Goal: Task Accomplishment & Management: Complete application form

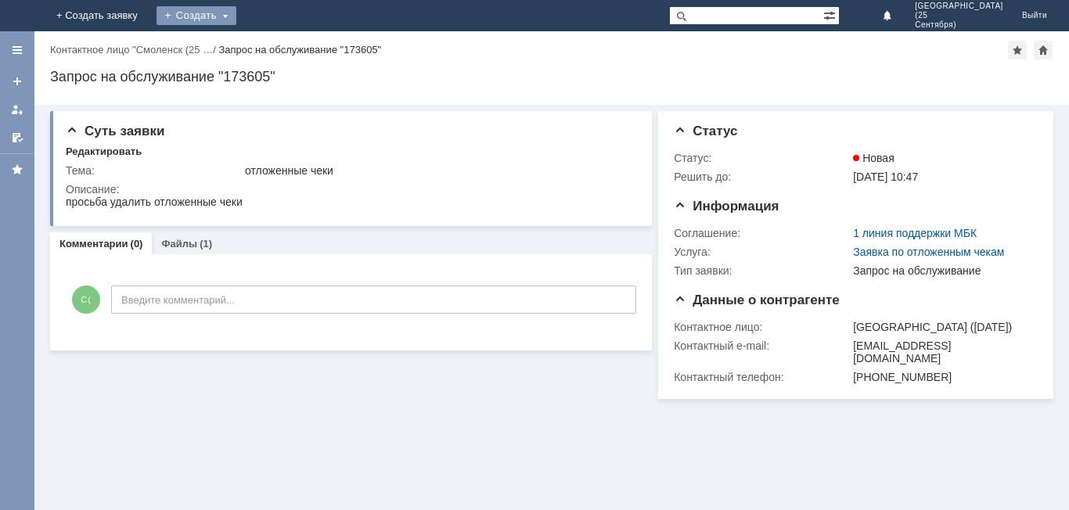
click at [236, 18] on div "Создать" at bounding box center [197, 15] width 80 height 19
click at [279, 48] on link "Заявка" at bounding box center [219, 47] width 119 height 19
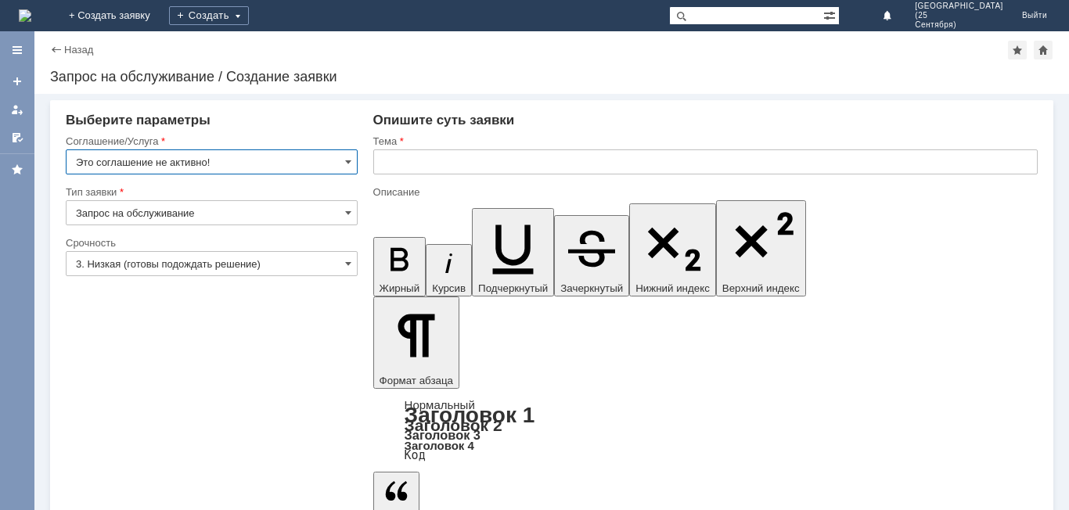
click at [404, 155] on input "text" at bounding box center [705, 161] width 664 height 25
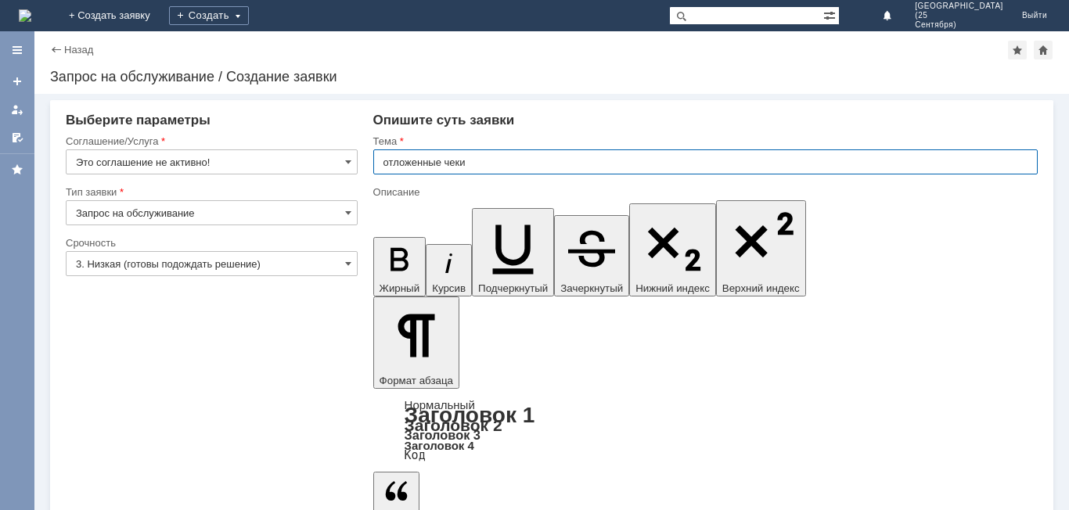
type input "отложенные чеки"
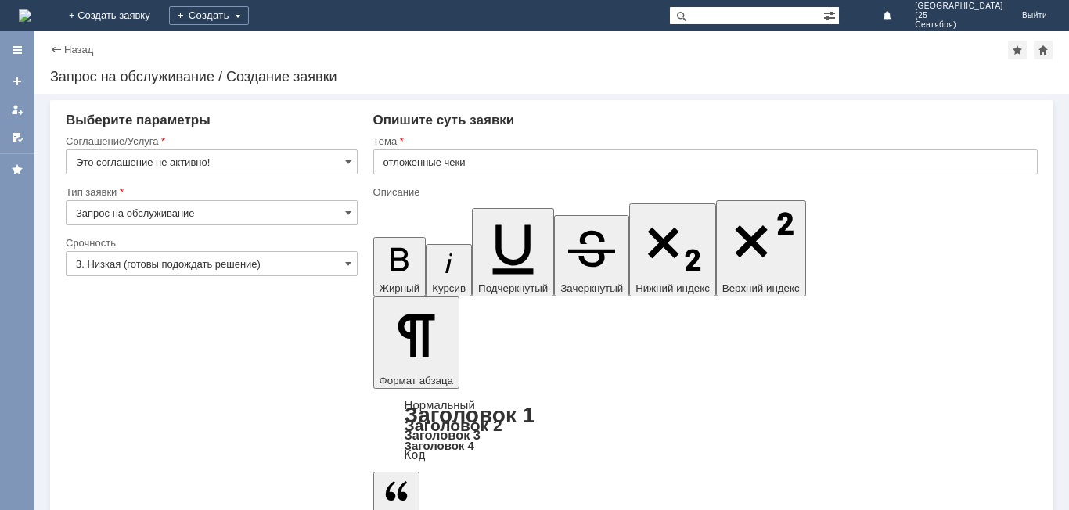
click at [240, 169] on input "Это соглашение не активно!" at bounding box center [212, 161] width 292 height 25
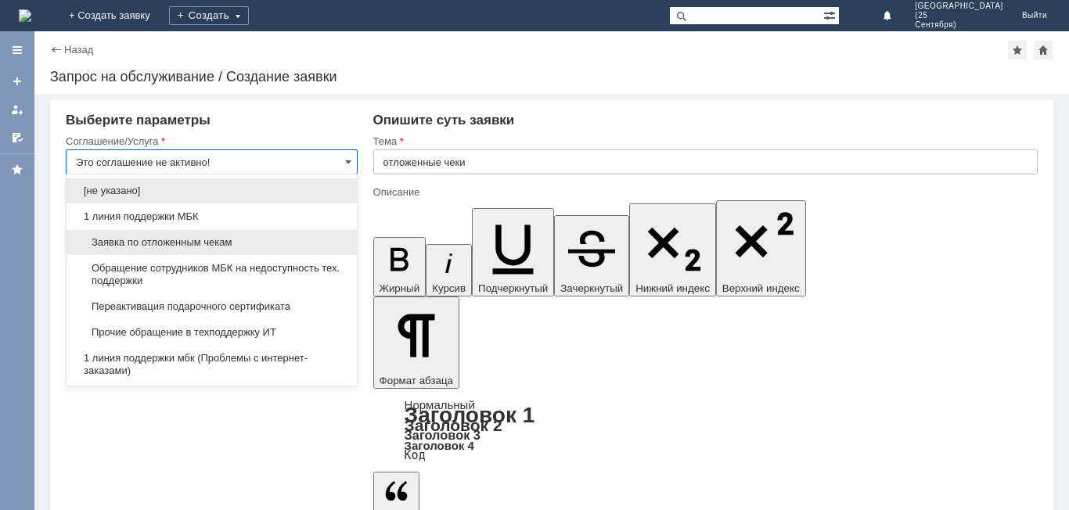
click at [257, 232] on div "Заявка по отложенным чекам" at bounding box center [212, 242] width 290 height 25
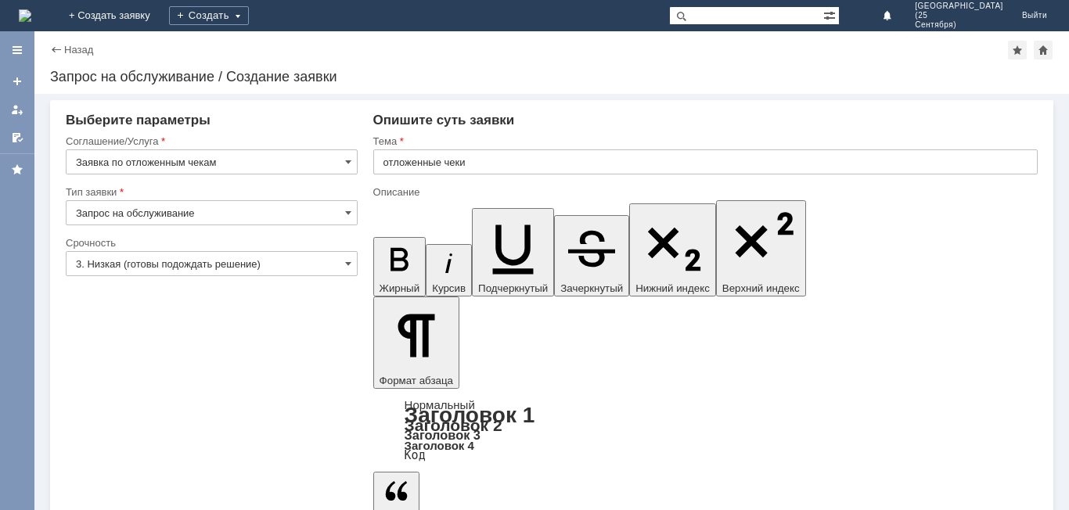
type input "Заявка по отложенным чекам"
click at [242, 257] on input "3. Низкая (готовы подождать решение)" at bounding box center [212, 263] width 292 height 25
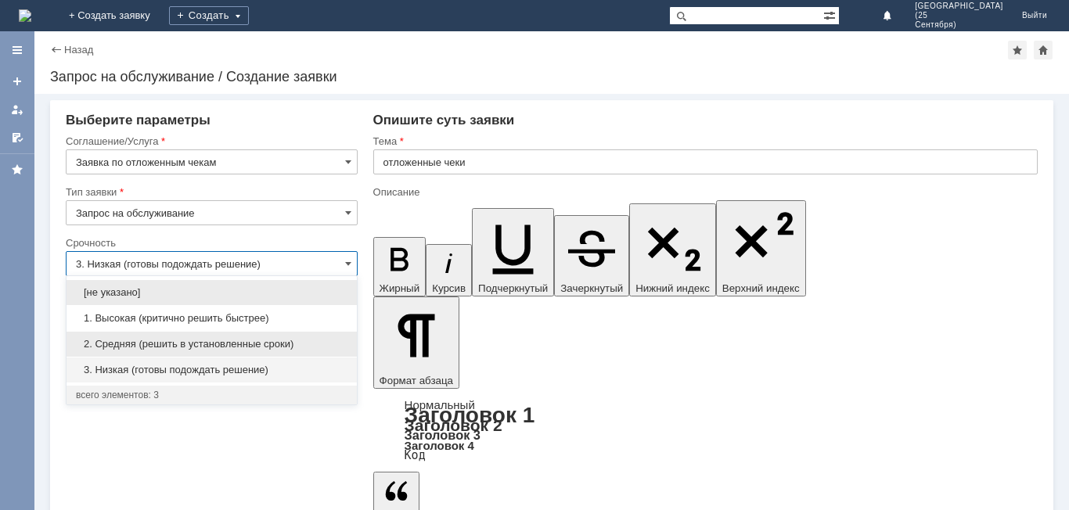
click at [239, 337] on div "2. Средняя (решить в установленные сроки)" at bounding box center [212, 344] width 290 height 25
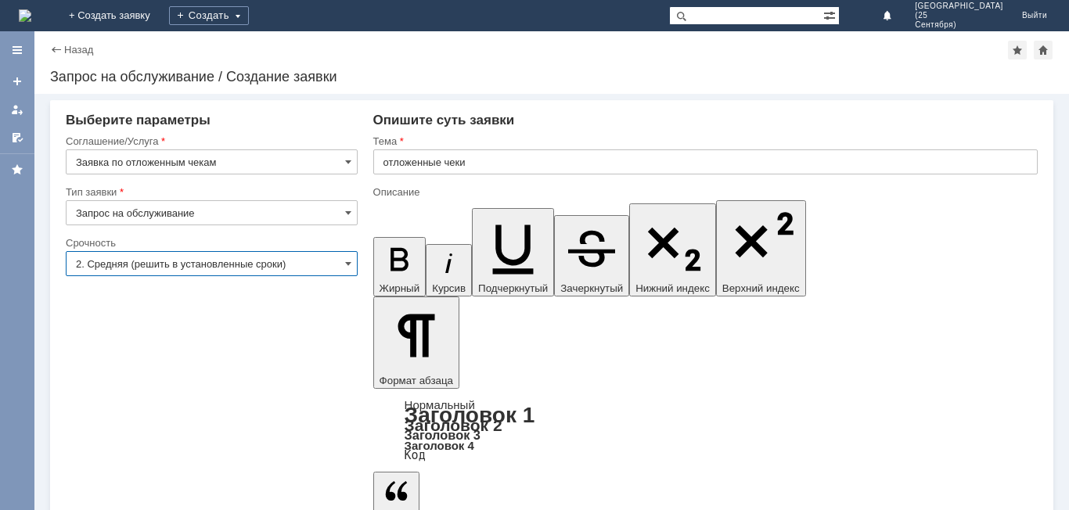
type input "2. Средняя (решить в установленные сроки)"
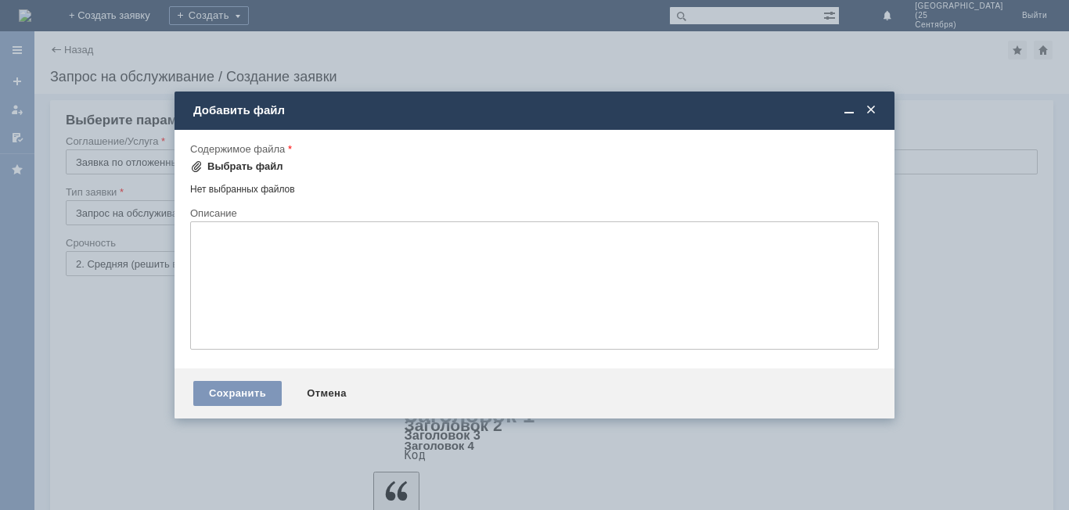
click at [202, 165] on span at bounding box center [196, 166] width 13 height 13
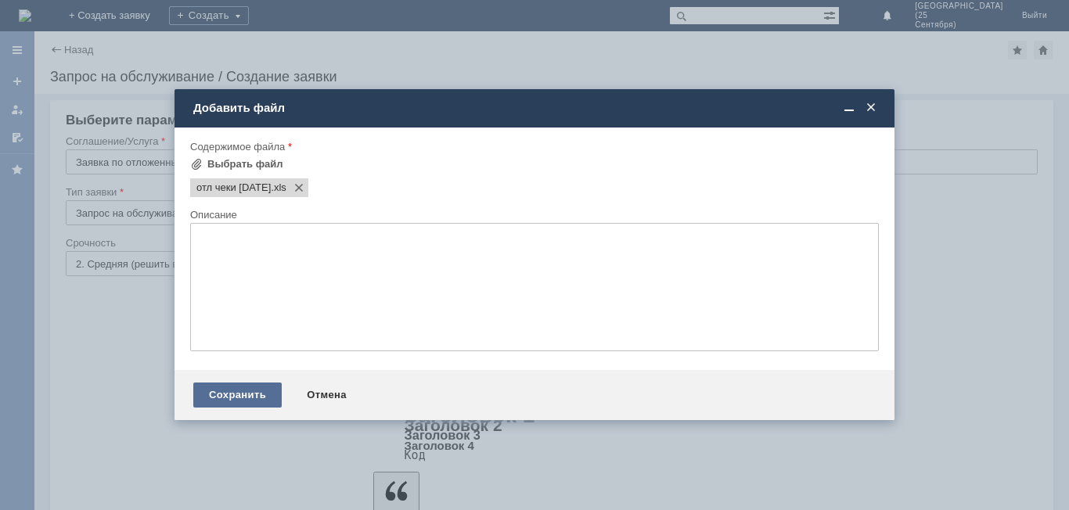
click at [214, 393] on div "Сохранить" at bounding box center [237, 395] width 88 height 25
